Goal: Task Accomplishment & Management: Use online tool/utility

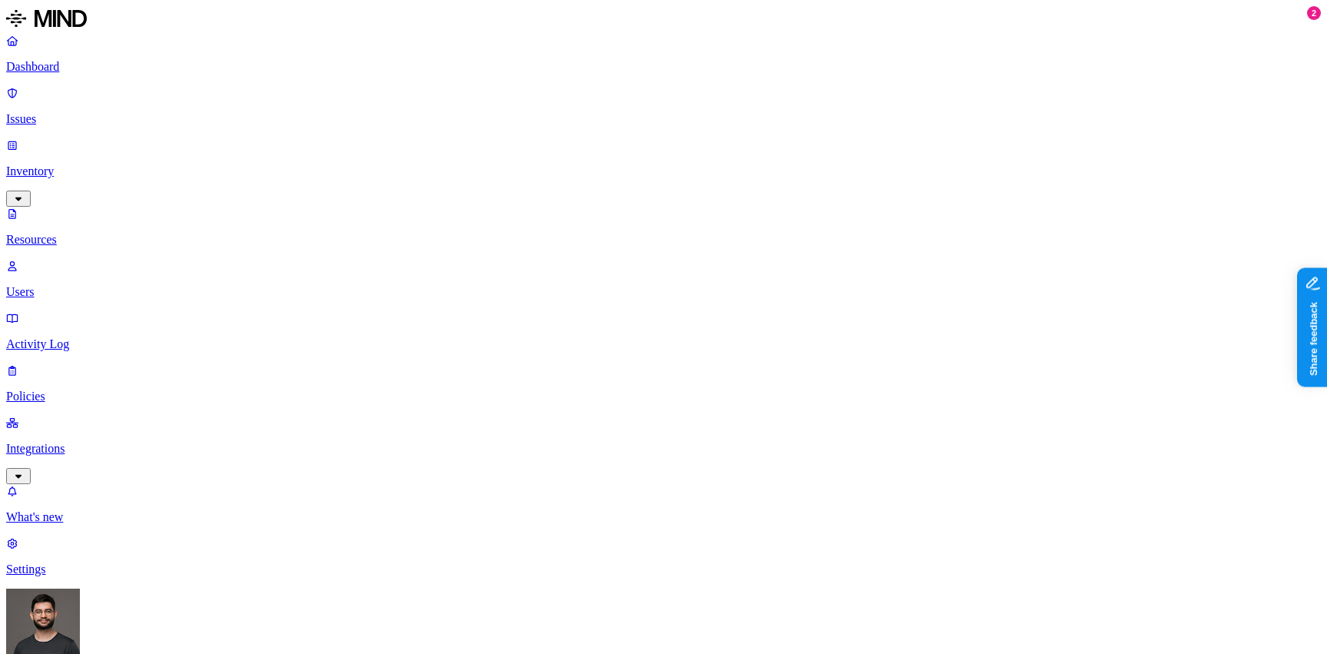
click at [94, 442] on p "Integrations" at bounding box center [663, 449] width 1315 height 14
click at [94, 314] on nav "Dashboard Issues Inventory Resources Users Activity Log Policies Integrations C…" at bounding box center [663, 357] width 1315 height 647
click at [81, 458] on p "Endpoints" at bounding box center [663, 465] width 1315 height 14
drag, startPoint x: 1055, startPoint y: 114, endPoint x: 1104, endPoint y: 114, distance: 49.2
